Goal: Transaction & Acquisition: Purchase product/service

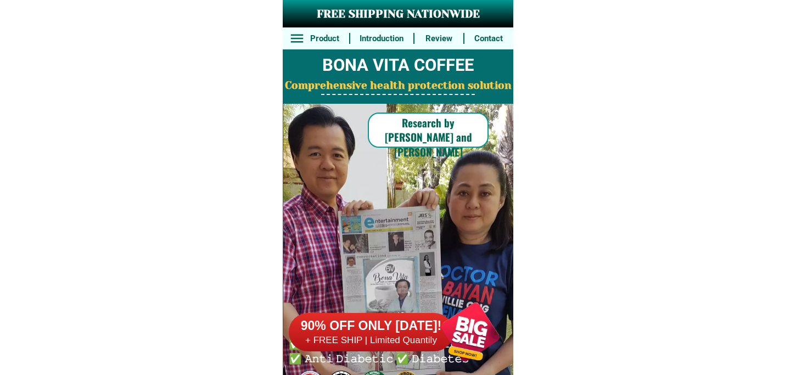
click at [476, 347] on div at bounding box center [470, 332] width 86 height 86
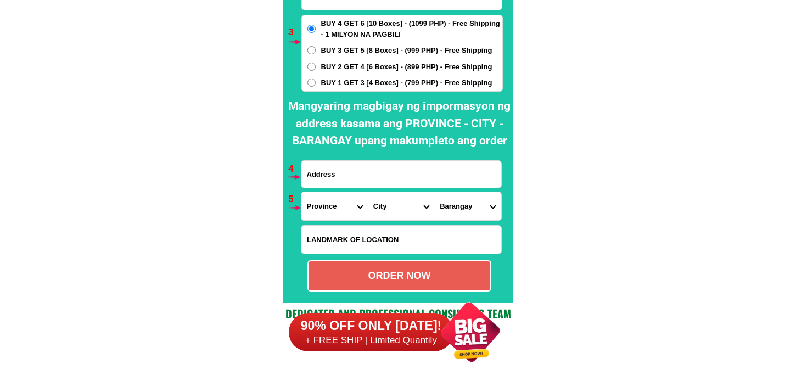
scroll to position [8133, 0]
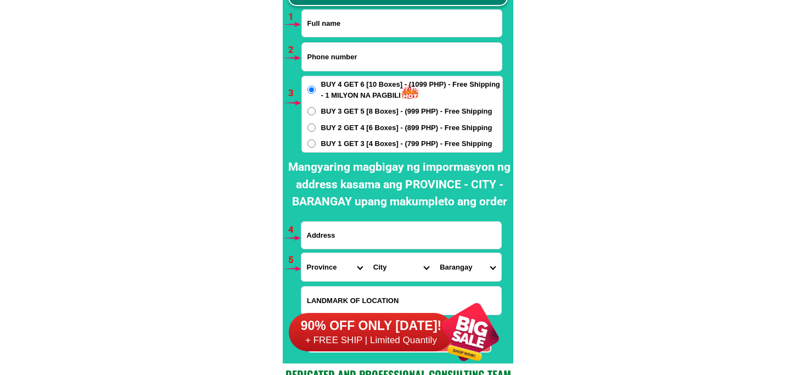
drag, startPoint x: 366, startPoint y: 18, endPoint x: 368, endPoint y: 35, distance: 16.5
click at [366, 18] on input "Input full_name" at bounding box center [402, 23] width 200 height 27
paste input "[PERSON_NAME]"
type input "[PERSON_NAME]"
click at [340, 61] on input "Input phone_number" at bounding box center [402, 57] width 200 height 28
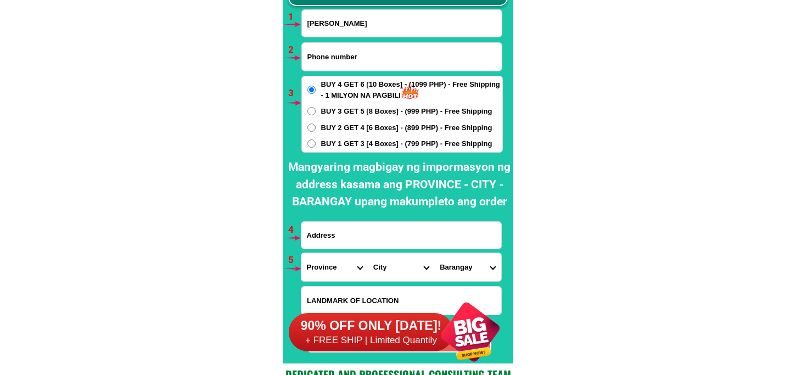
paste input "0975 -373-3575"
click at [327, 61] on input "0975 -373-3575" at bounding box center [402, 57] width 200 height 28
click at [339, 60] on input "0975373-3575" at bounding box center [402, 57] width 200 height 28
type input "09753733575"
click at [313, 144] on input "BUY 1 GET 3 [4 Boxes] - (799 PHP) - Free Shipping" at bounding box center [311, 143] width 8 height 8
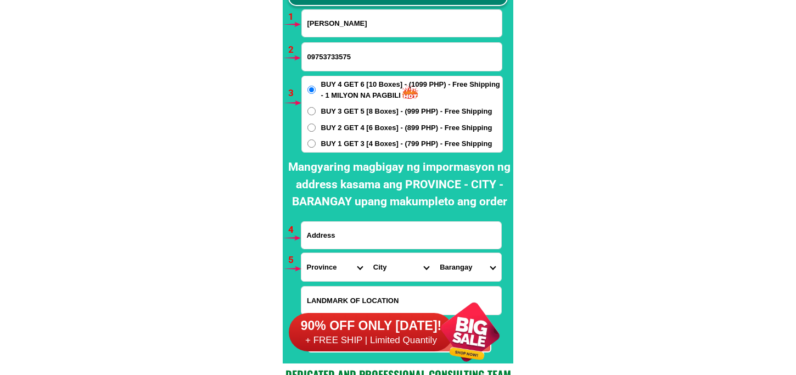
radio input "true"
click at [349, 234] on input "Input address" at bounding box center [401, 235] width 200 height 27
paste input "purok 1. kalabaza [PERSON_NAME]"
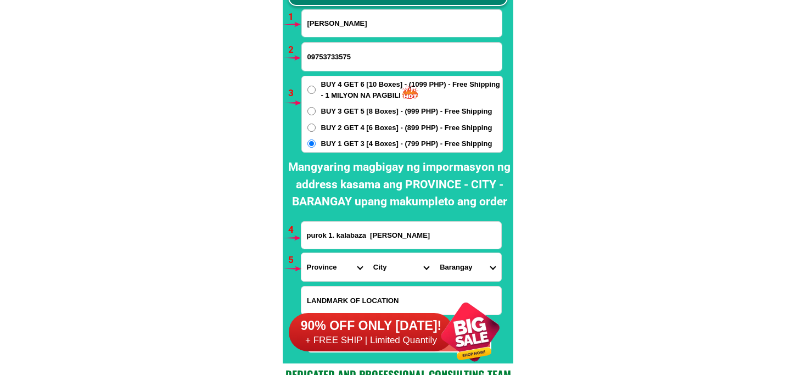
type input "purok 1. kalabaza [PERSON_NAME]"
click at [343, 270] on select "Province [GEOGRAPHIC_DATA] [GEOGRAPHIC_DATA][PERSON_NAME][GEOGRAPHIC_DATA][GEOG…" at bounding box center [334, 267] width 66 height 28
select select "63_305"
click at [301, 253] on select "Province [GEOGRAPHIC_DATA] [GEOGRAPHIC_DATA][PERSON_NAME][GEOGRAPHIC_DATA][GEOG…" at bounding box center [334, 267] width 66 height 28
click at [375, 273] on select "City [GEOGRAPHIC_DATA][PERSON_NAME]-city [GEOGRAPHIC_DATA][PERSON_NAME] Echague…" at bounding box center [401, 267] width 66 height 28
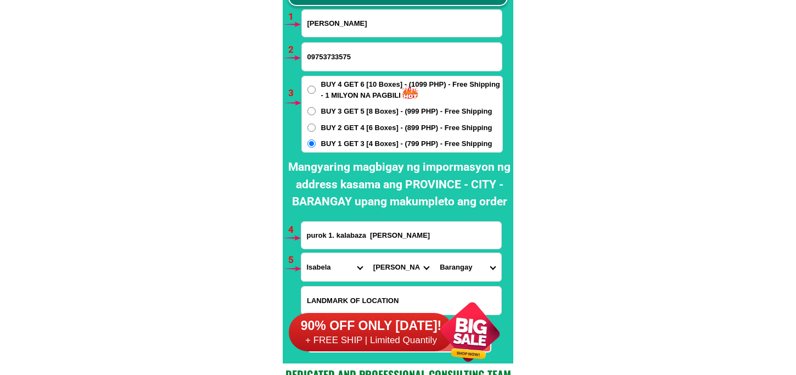
click at [368, 253] on select "City [GEOGRAPHIC_DATA][PERSON_NAME]-city [GEOGRAPHIC_DATA][PERSON_NAME] Echague…" at bounding box center [401, 267] width 66 height 28
click at [489, 265] on select "Barangay Amistad [PERSON_NAME] (pob.) [PERSON_NAME] Bagnos Bagong sikat Bantug-…" at bounding box center [467, 267] width 66 height 28
click at [398, 276] on select "City [GEOGRAPHIC_DATA][PERSON_NAME]-city [GEOGRAPHIC_DATA][PERSON_NAME] Echague…" at bounding box center [401, 267] width 66 height 28
select select "63_3056012"
click at [368, 253] on select "City [GEOGRAPHIC_DATA][PERSON_NAME]-city [GEOGRAPHIC_DATA][PERSON_NAME] Echague…" at bounding box center [401, 267] width 66 height 28
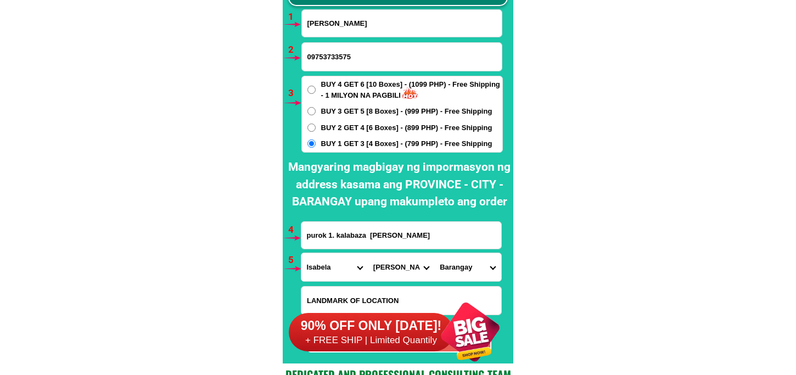
click at [468, 276] on select "Barangay Apiat Bagnos Bagong [PERSON_NAME] Bannawag Bolinao Caipilan Camarungga…" at bounding box center [467, 267] width 66 height 28
select select "63_30560127098"
click at [434, 253] on select "Barangay Apiat Bagnos Bagong [PERSON_NAME] Bannawag Bolinao Caipilan Camarungga…" at bounding box center [467, 267] width 66 height 28
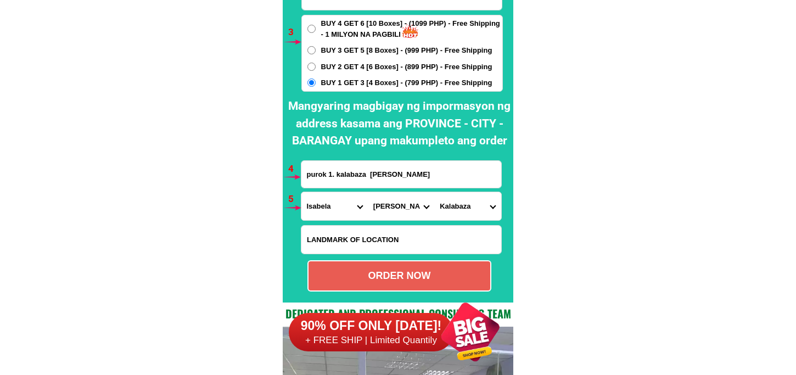
click at [396, 275] on div "ORDER NOW" at bounding box center [399, 275] width 182 height 15
radio input "true"
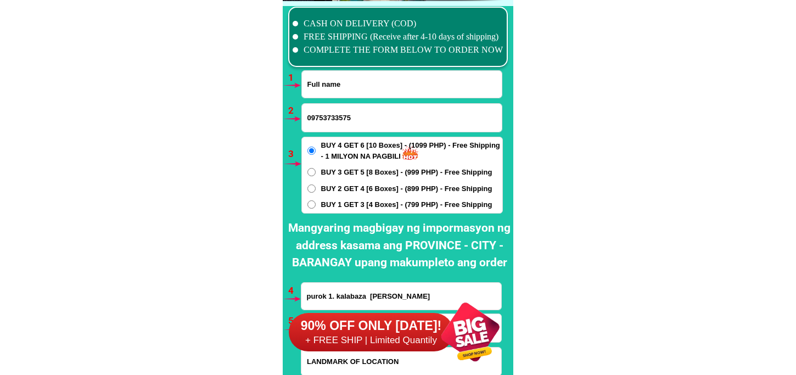
click at [350, 81] on input "Input full_name" at bounding box center [402, 84] width 200 height 27
paste input "[PERSON_NAME]"
type input "[PERSON_NAME]"
click at [323, 200] on span "BUY 1 GET 3 [4 Boxes] - (799 PHP) - Free Shipping" at bounding box center [406, 204] width 171 height 11
click at [316, 200] on input "BUY 1 GET 3 [4 Boxes] - (799 PHP) - Free Shipping" at bounding box center [311, 204] width 8 height 8
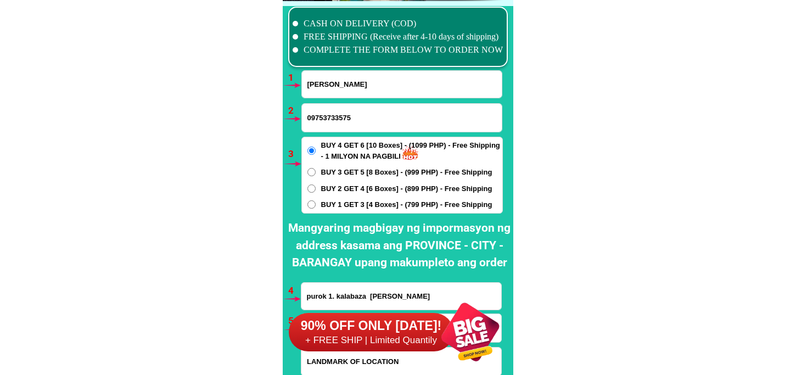
radio input "true"
click at [313, 113] on input "09753733575" at bounding box center [402, 118] width 200 height 28
paste input "09273940745"
type input "09273940745"
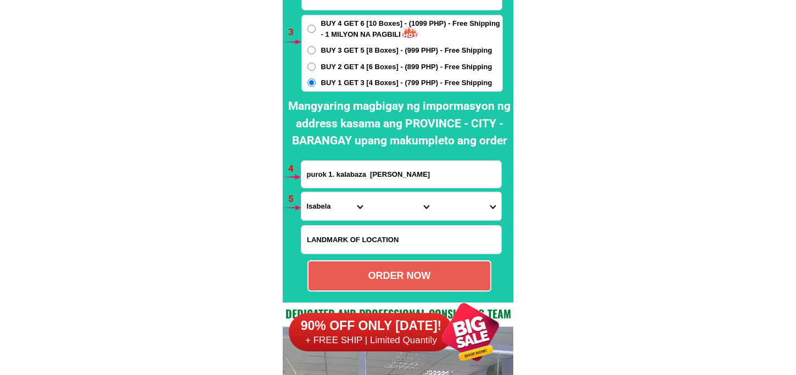
drag, startPoint x: 337, startPoint y: 176, endPoint x: 344, endPoint y: 174, distance: 6.8
click at [337, 176] on input "purok 1. kalabaza [PERSON_NAME]" at bounding box center [401, 174] width 200 height 27
paste input "blk [STREET_ADDRESS][PERSON_NAME] mcdc canlubang calamba laguna"
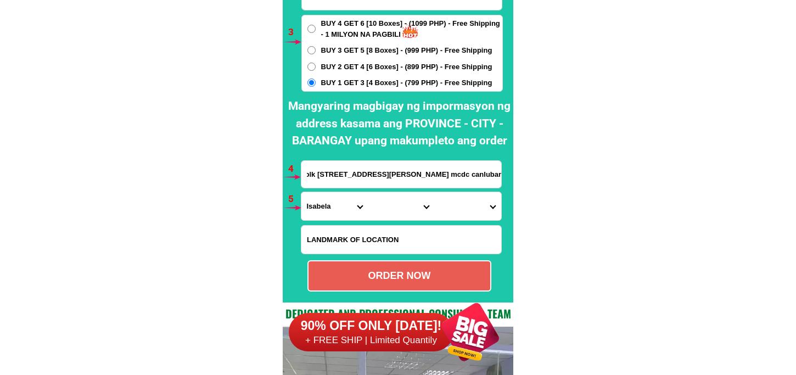
type input "blk [STREET_ADDRESS][PERSON_NAME] mcdc canlubang calamba laguna"
drag, startPoint x: 329, startPoint y: 203, endPoint x: 333, endPoint y: 193, distance: 10.6
click at [329, 203] on select "Province [GEOGRAPHIC_DATA] [GEOGRAPHIC_DATA][PERSON_NAME][GEOGRAPHIC_DATA][GEOG…" at bounding box center [334, 206] width 66 height 28
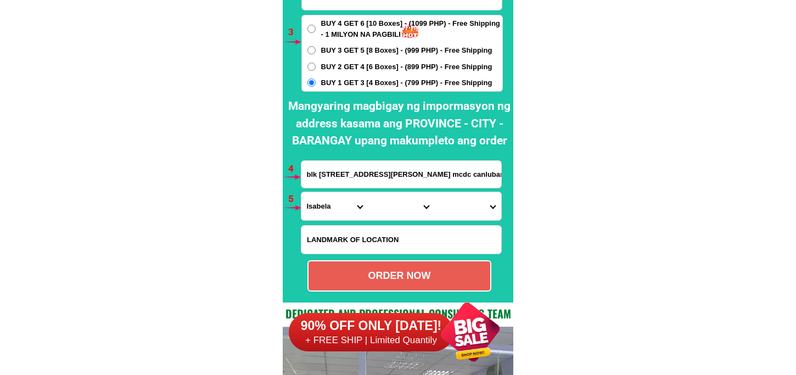
select select "63_904"
click at [301, 192] on select "Province [GEOGRAPHIC_DATA] [GEOGRAPHIC_DATA][PERSON_NAME][GEOGRAPHIC_DATA][GEOG…" at bounding box center [334, 206] width 66 height 28
drag, startPoint x: 395, startPoint y: 200, endPoint x: 396, endPoint y: 193, distance: 7.2
click at [395, 200] on select "City [GEOGRAPHIC_DATA] [GEOGRAPHIC_DATA]-city [GEOGRAPHIC_DATA] [GEOGRAPHIC_DAT…" at bounding box center [401, 206] width 66 height 28
select select "63_9049493"
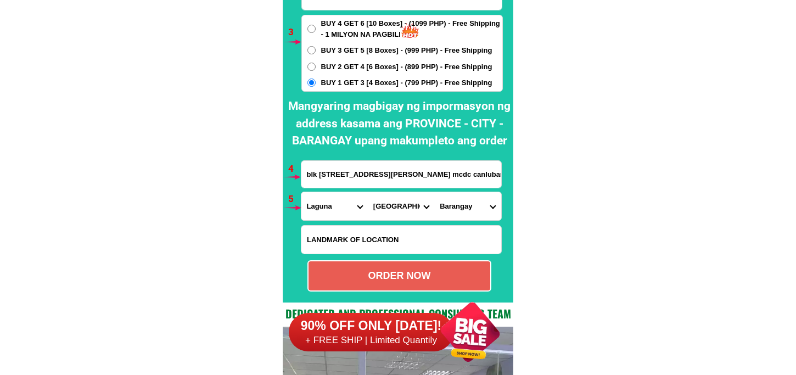
click at [368, 192] on select "City [GEOGRAPHIC_DATA] [GEOGRAPHIC_DATA]-city [GEOGRAPHIC_DATA] [GEOGRAPHIC_DAT…" at bounding box center [401, 206] width 66 height 28
click at [462, 194] on select "Barangay Bagong kalsada Banadero Banlic Barandal Barangay 1 (pob.) Barangay 2 (…" at bounding box center [467, 206] width 66 height 28
select select "63_90494933389"
click at [434, 192] on select "Barangay Bagong kalsada Banadero Banlic Barandal Barangay 1 (pob.) Barangay 2 (…" at bounding box center [467, 206] width 66 height 28
click at [418, 284] on div "ORDER NOW" at bounding box center [399, 275] width 184 height 31
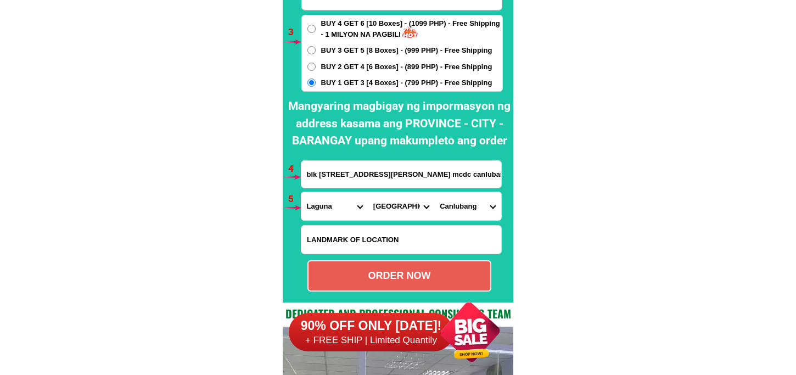
type input "blk [STREET_ADDRESS][PERSON_NAME] mcdc canlubang calamba laguna"
radio input "true"
